Goal: Check status

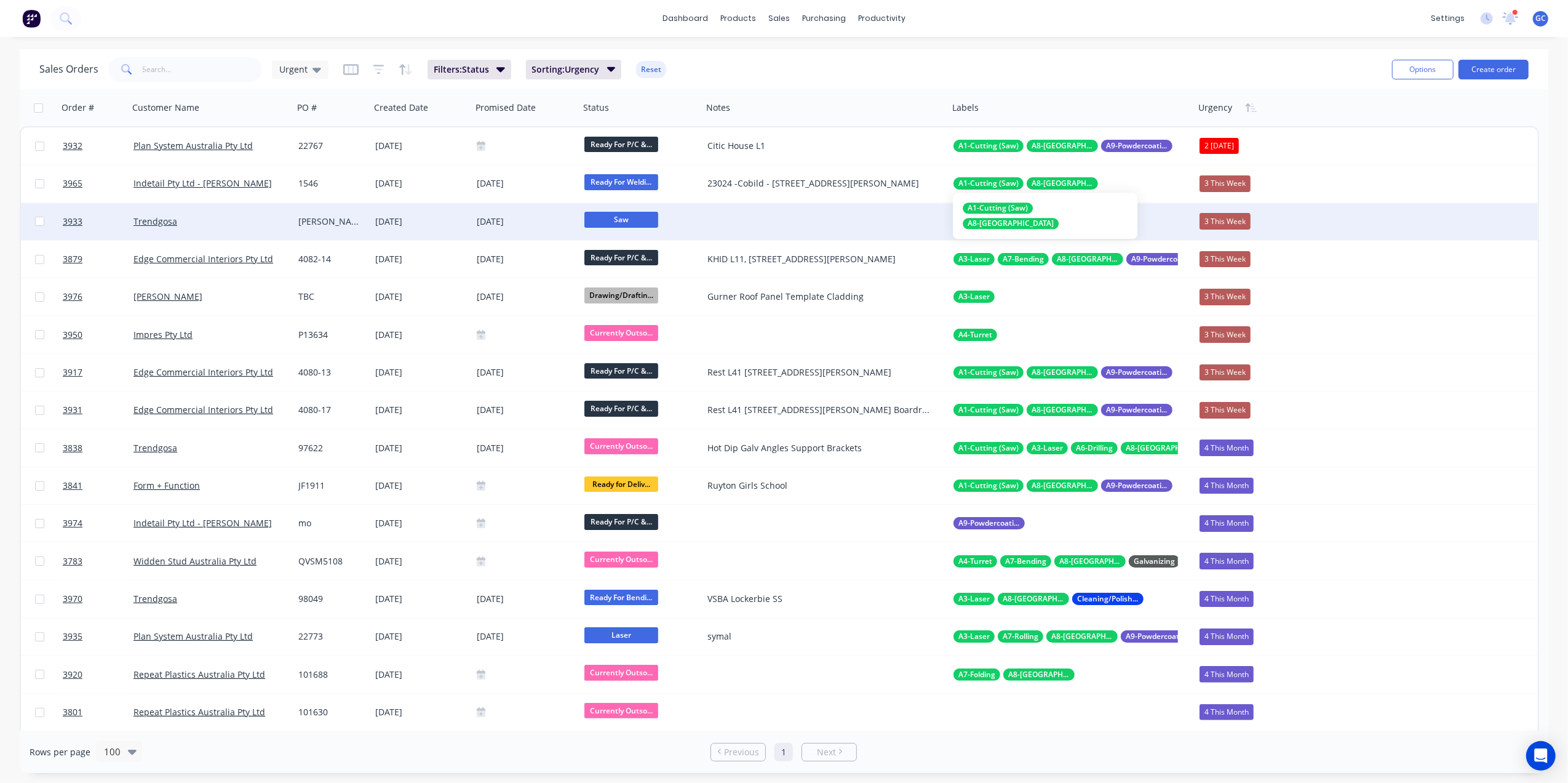
drag, startPoint x: 1064, startPoint y: 188, endPoint x: 1059, endPoint y: 225, distance: 37.3
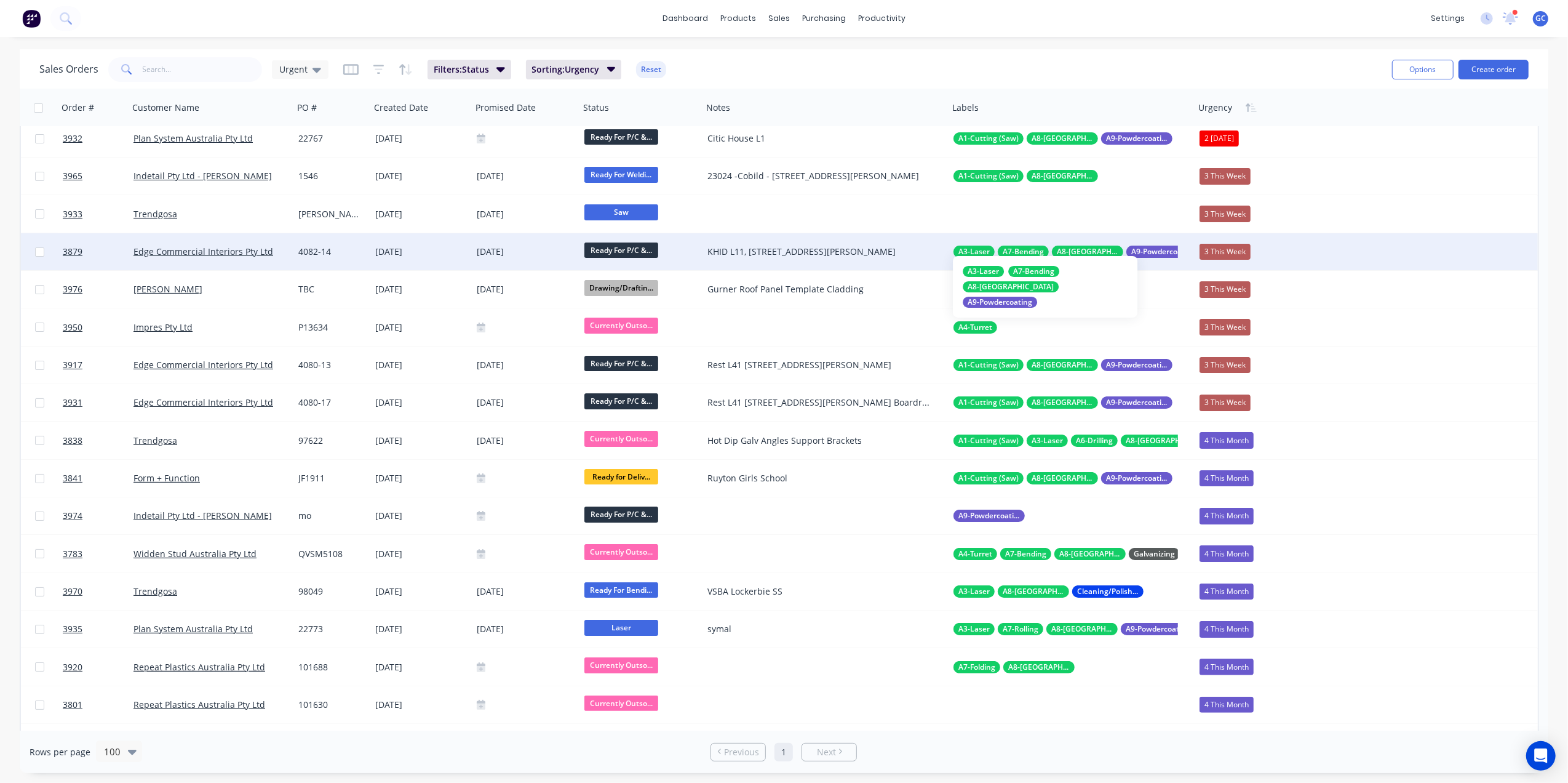
scroll to position [13, 0]
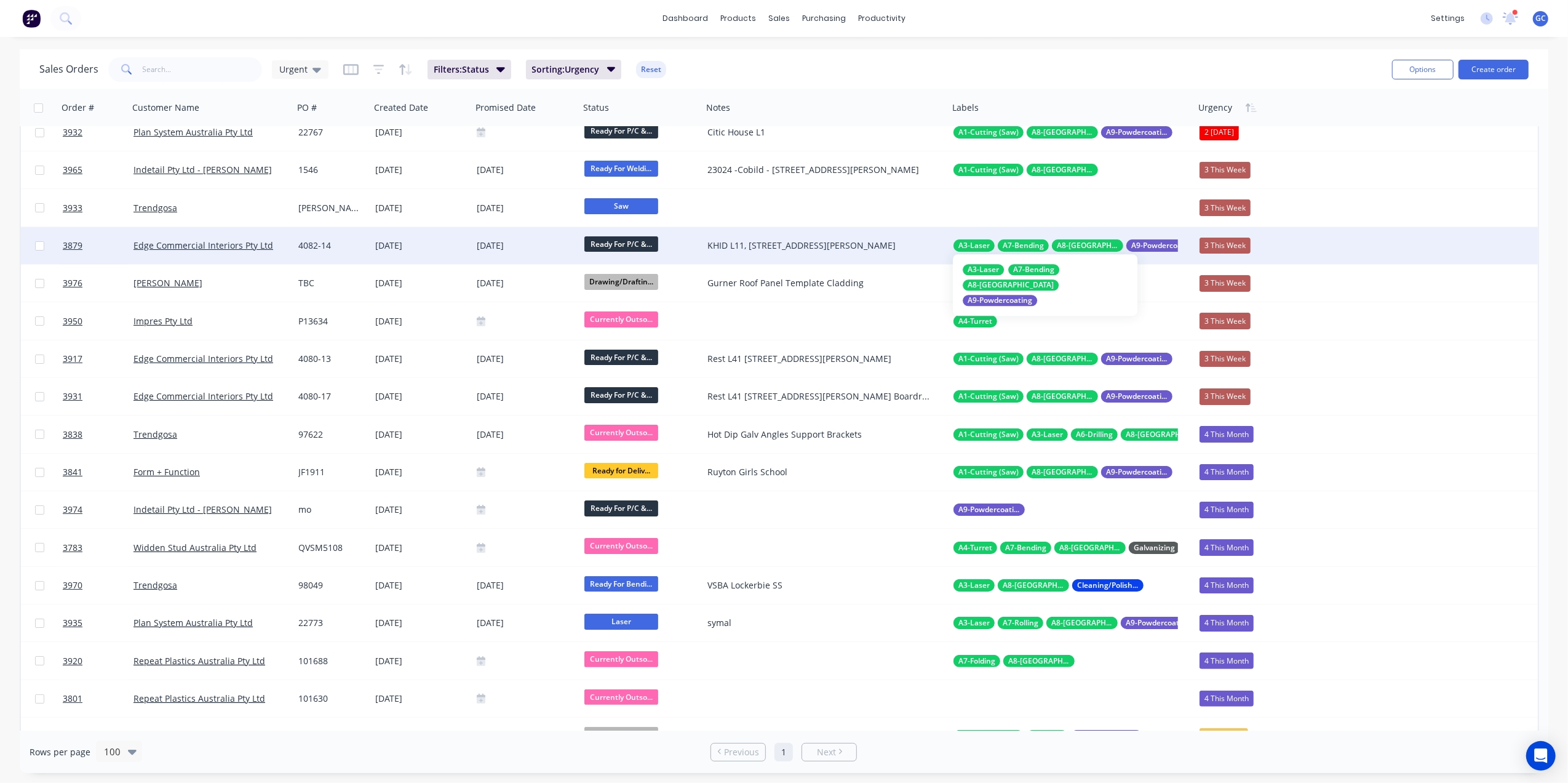
click at [1016, 242] on span "A7-Bending" at bounding box center [1023, 246] width 41 height 13
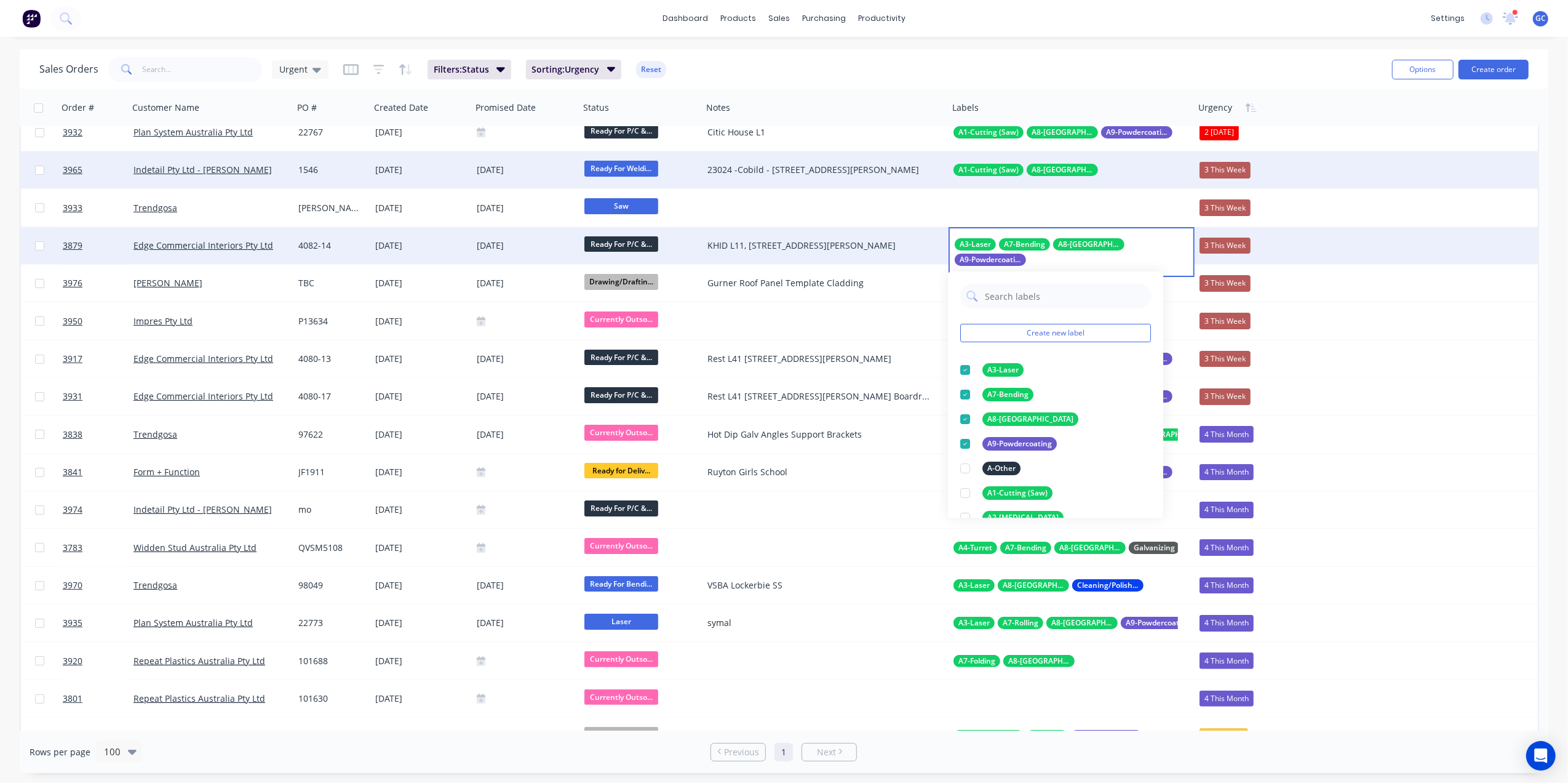
scroll to position [0, 0]
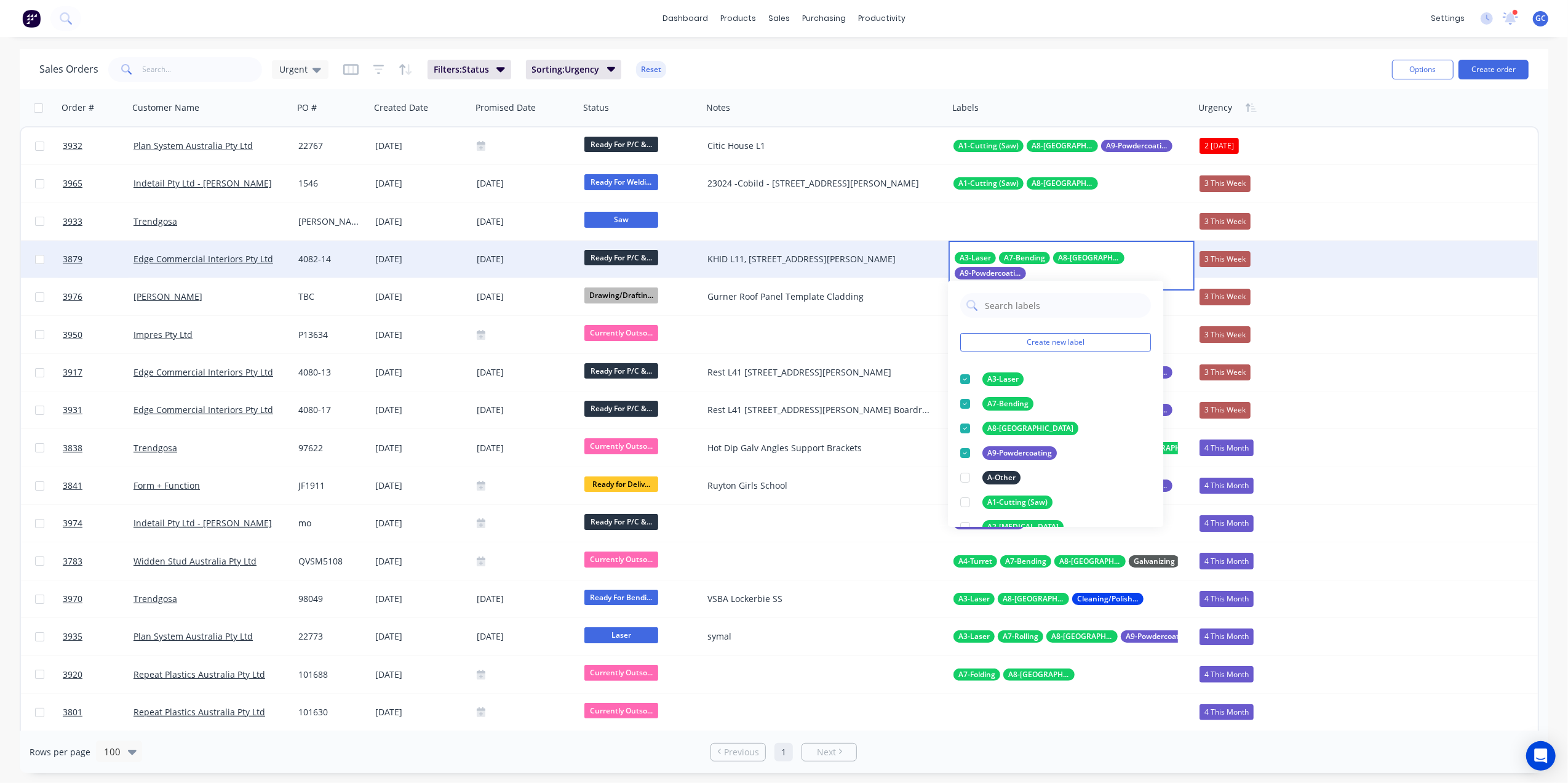
click at [953, 65] on div "Sales Orders Urgent Filters: Status Sorting: Urgency Reset" at bounding box center [710, 69] width 1343 height 30
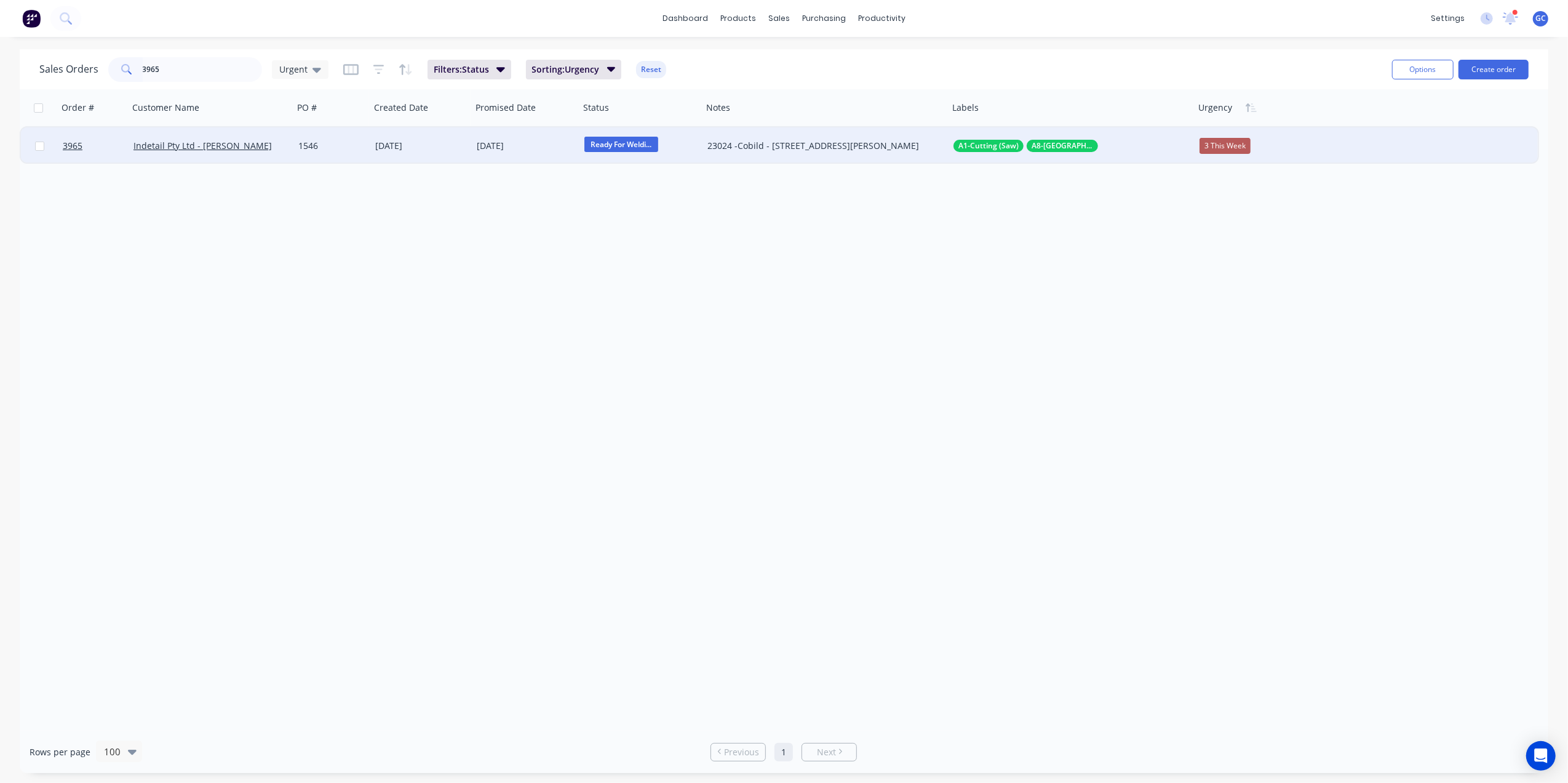
type input "3965"
click at [465, 131] on div "[DATE]" at bounding box center [421, 146] width 101 height 37
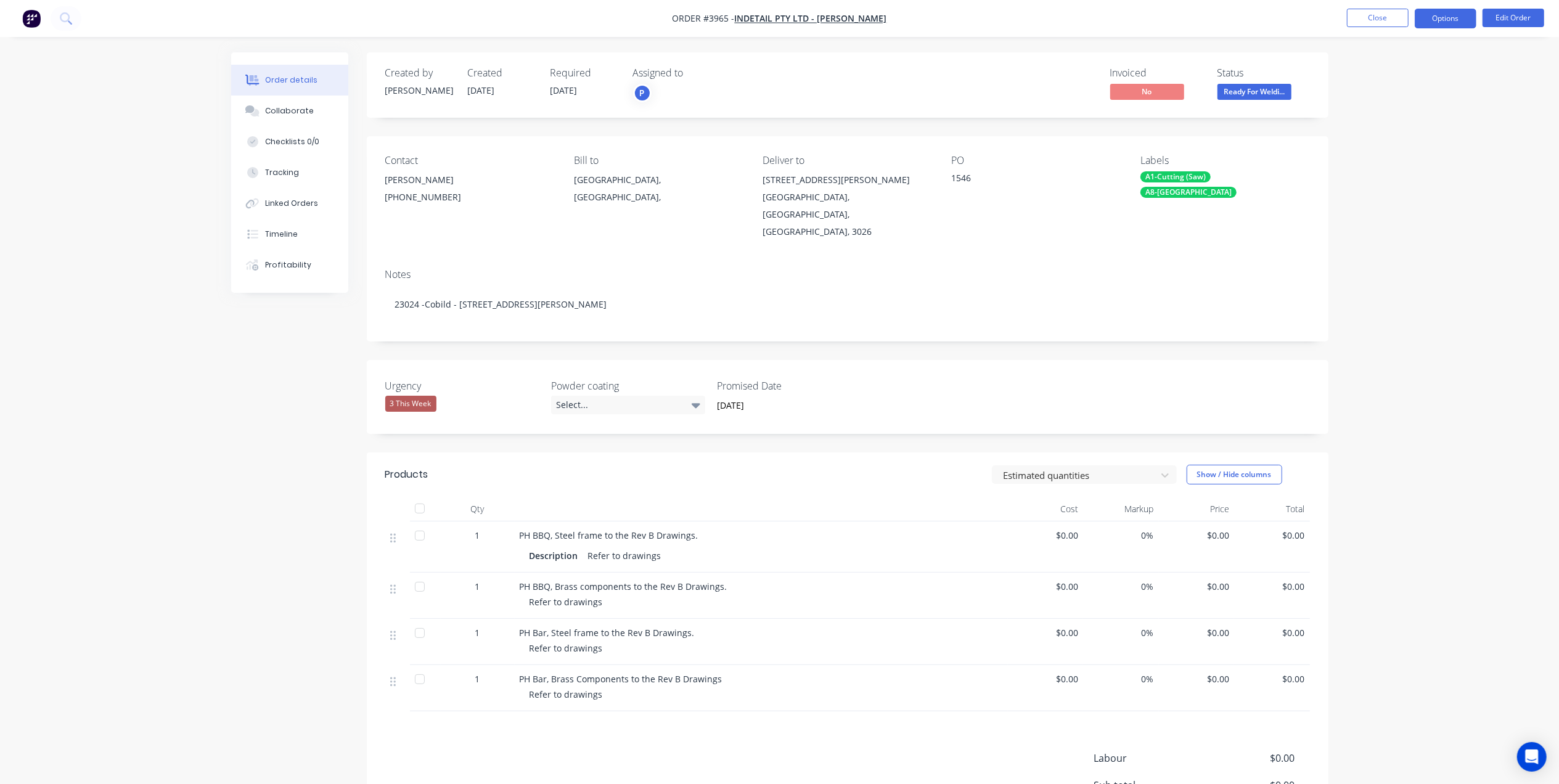
click at [1453, 17] on button "Options" at bounding box center [1445, 19] width 62 height 20
click at [1372, 147] on div "Work Order" at bounding box center [1408, 149] width 114 height 18
click at [1391, 120] on div "Without pricing" at bounding box center [1408, 124] width 114 height 18
click at [1204, 15] on nav "Order #3965 - Indetail Pty Ltd - Refer Mohammed Close Options EMAIL / PRINT Inv…" at bounding box center [780, 19] width 1559 height 37
click at [1390, 3] on nav "Order #3965 - Indetail Pty Ltd - Refer Mohammed Close Options Edit Order" at bounding box center [780, 19] width 1559 height 37
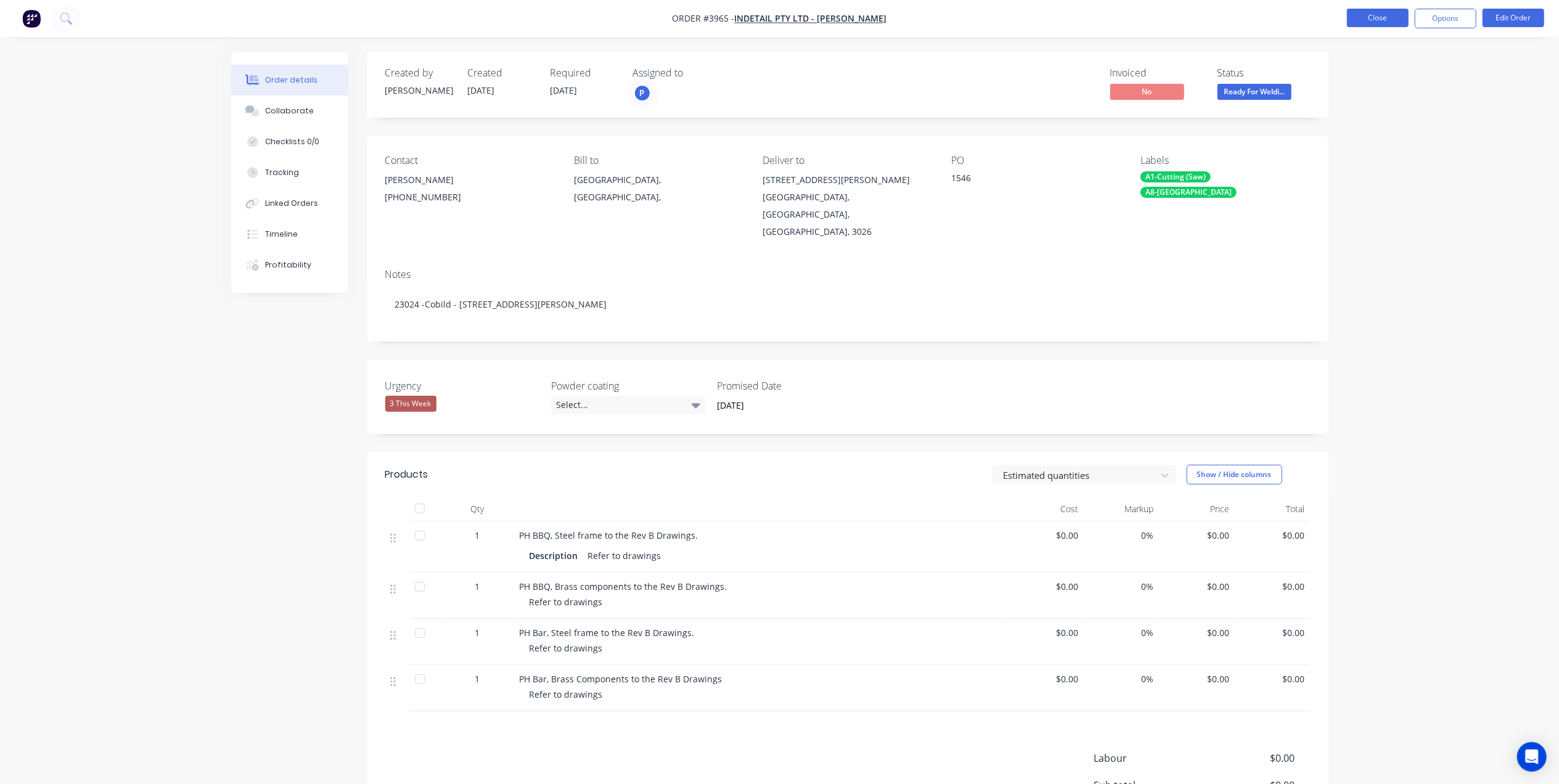
click at [1377, 16] on button "Close" at bounding box center [1377, 18] width 62 height 19
